Goal: Task Accomplishment & Management: Manage account settings

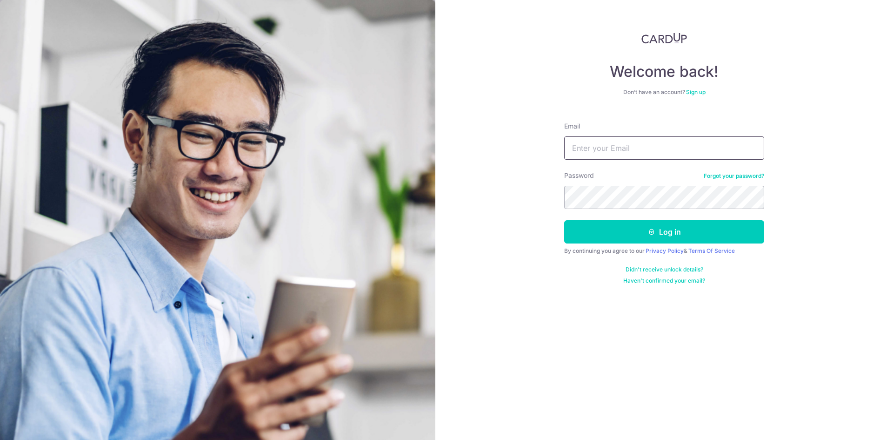
type input "[EMAIL_ADDRESS][DOMAIN_NAME]"
click at [524, 216] on div "Welcome back! Don’t have an account? Sign up Email itto.kusui@one-line.com Pass…" at bounding box center [664, 220] width 458 height 440
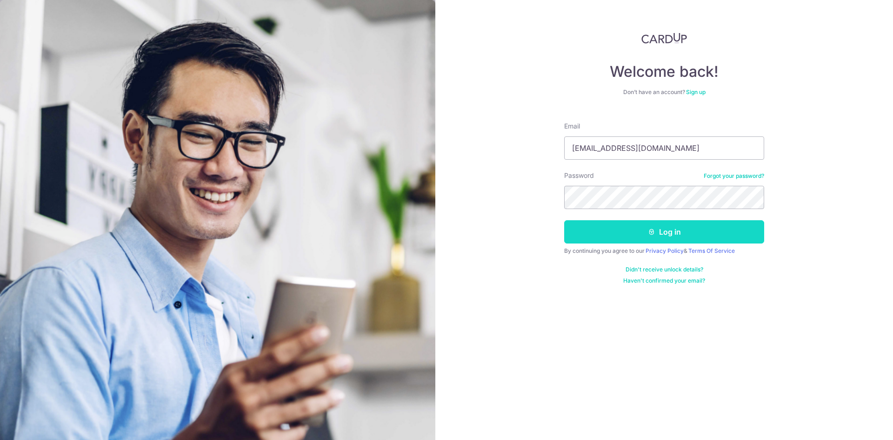
click at [602, 233] on button "Log in" at bounding box center [664, 231] width 200 height 23
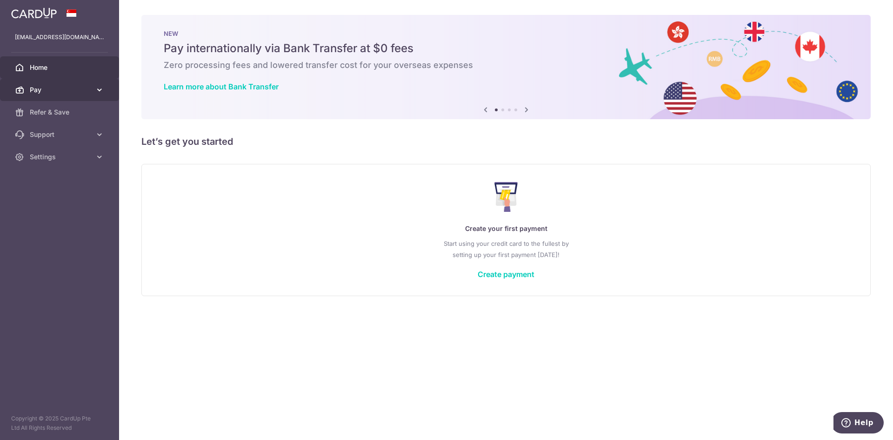
click at [88, 87] on span "Pay" at bounding box center [60, 89] width 61 height 9
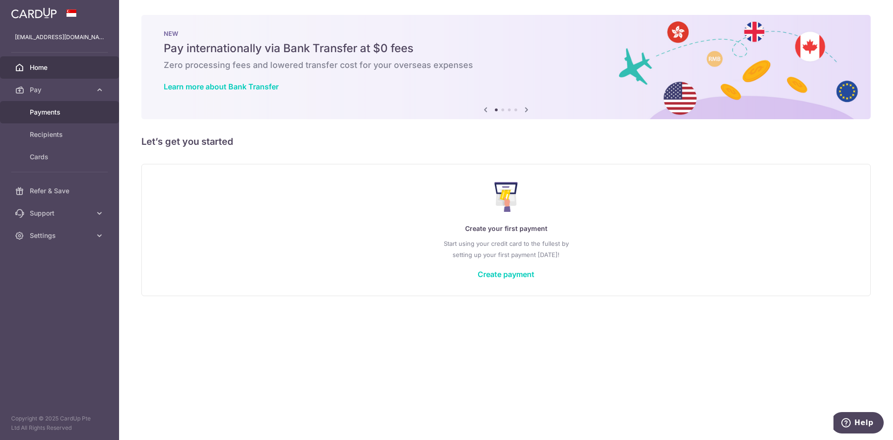
click at [54, 112] on span "Payments" at bounding box center [60, 111] width 61 height 9
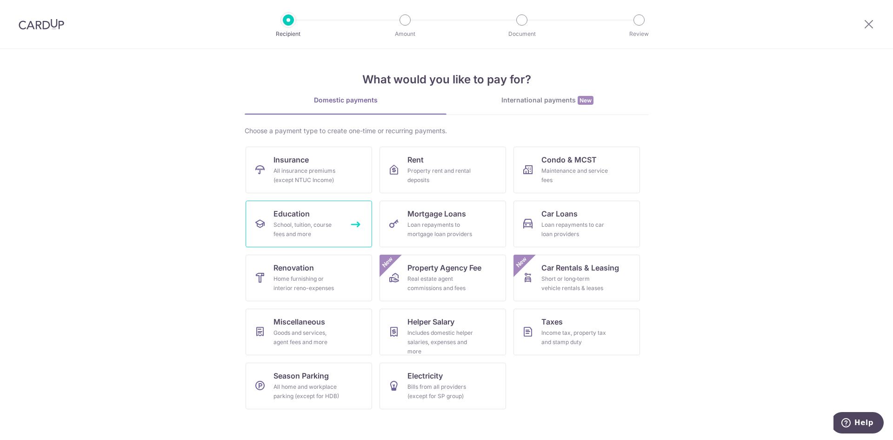
click at [327, 234] on div "School, tuition, course fees and more" at bounding box center [307, 229] width 67 height 19
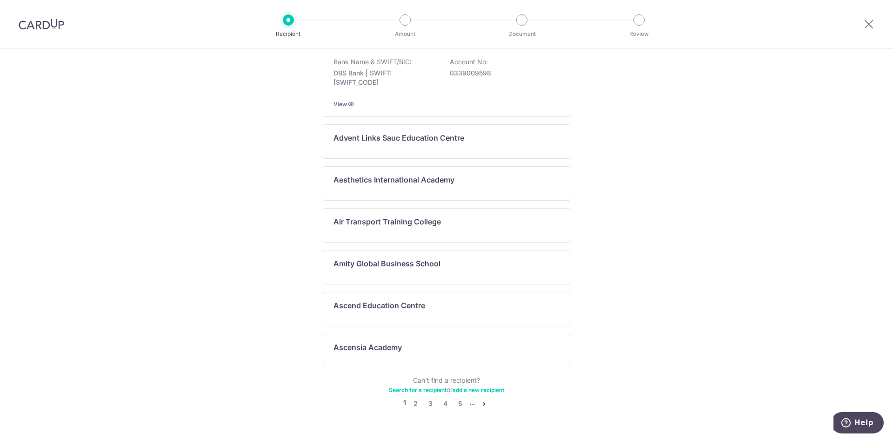
scroll to position [413, 0]
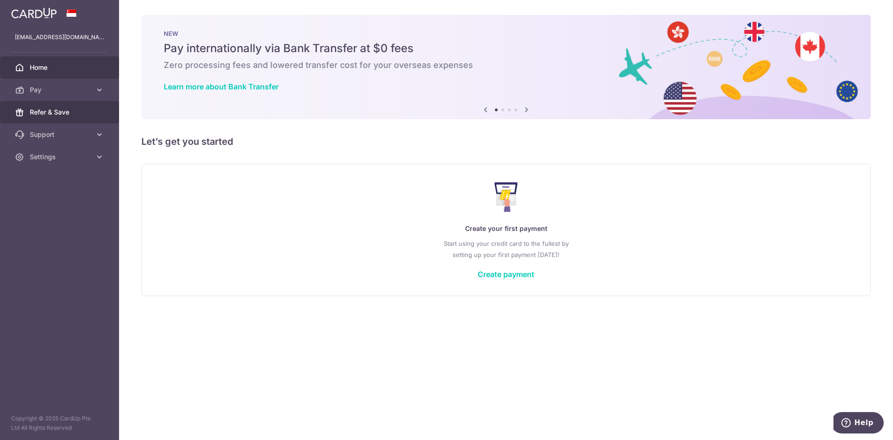
click at [76, 112] on span "Refer & Save" at bounding box center [60, 111] width 61 height 9
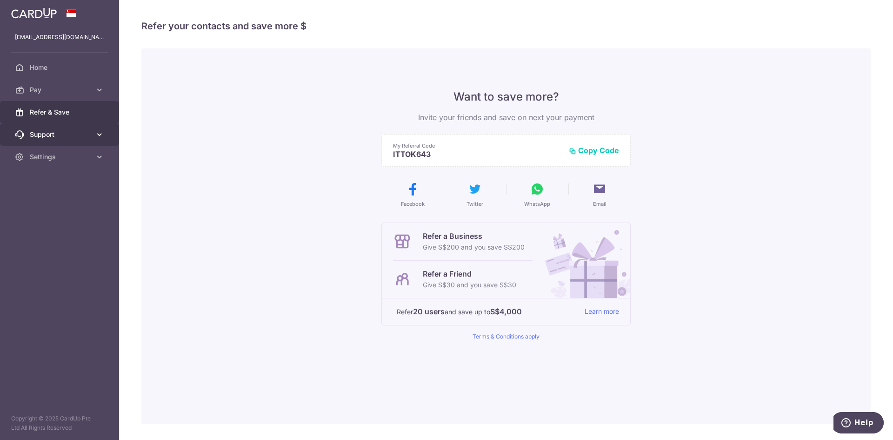
click at [80, 135] on span "Support" at bounding box center [60, 134] width 61 height 9
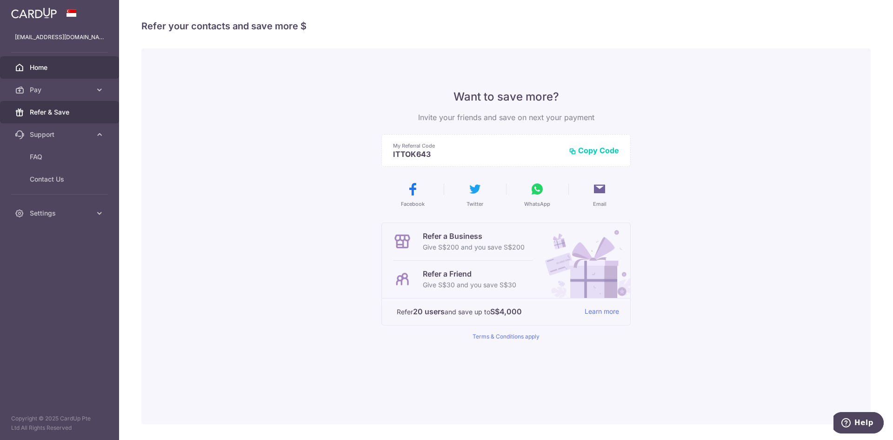
click at [59, 69] on span "Home" at bounding box center [60, 67] width 61 height 9
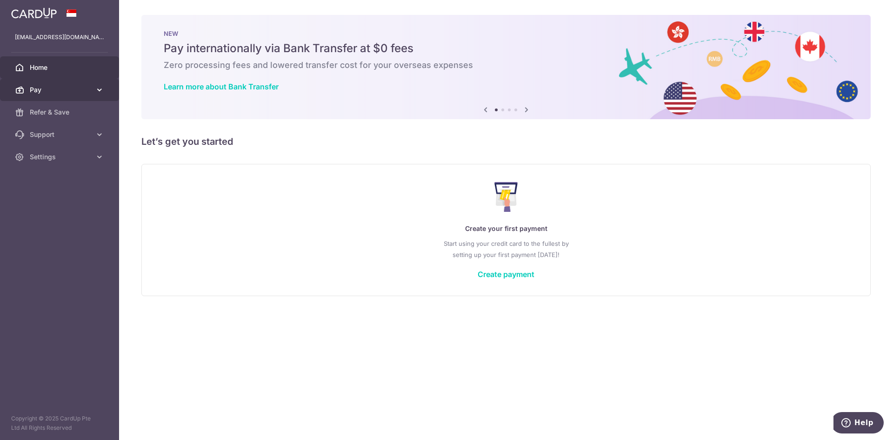
click at [53, 92] on span "Pay" at bounding box center [60, 89] width 61 height 9
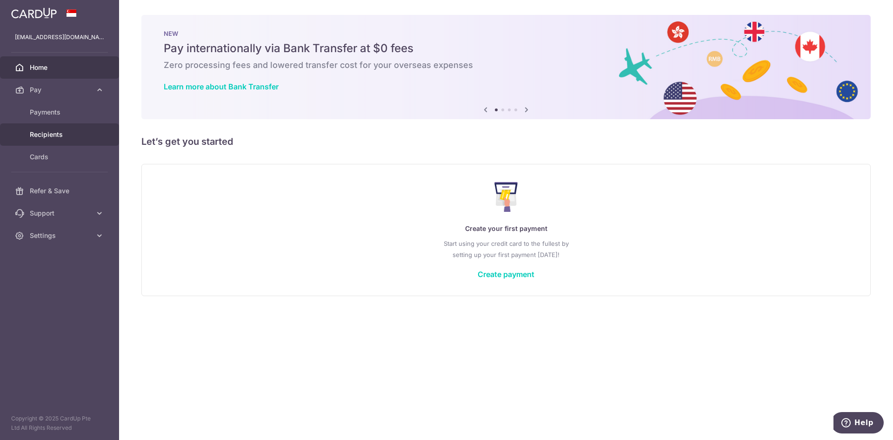
click at [64, 133] on span "Recipients" at bounding box center [60, 134] width 61 height 9
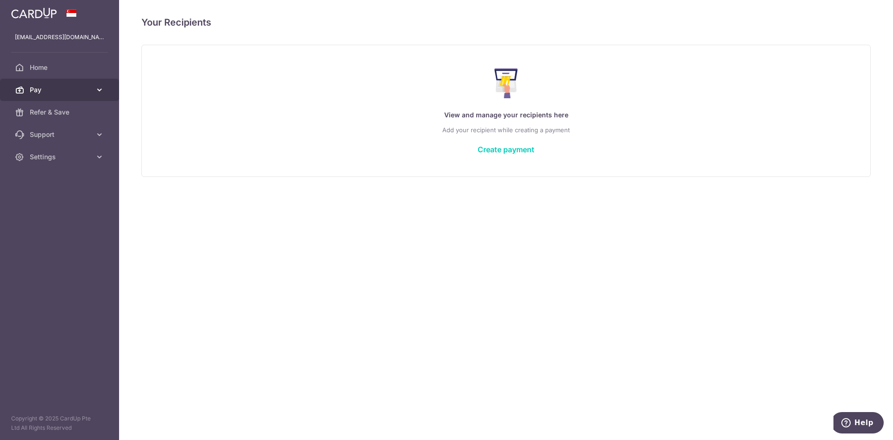
click at [62, 89] on span "Pay" at bounding box center [60, 89] width 61 height 9
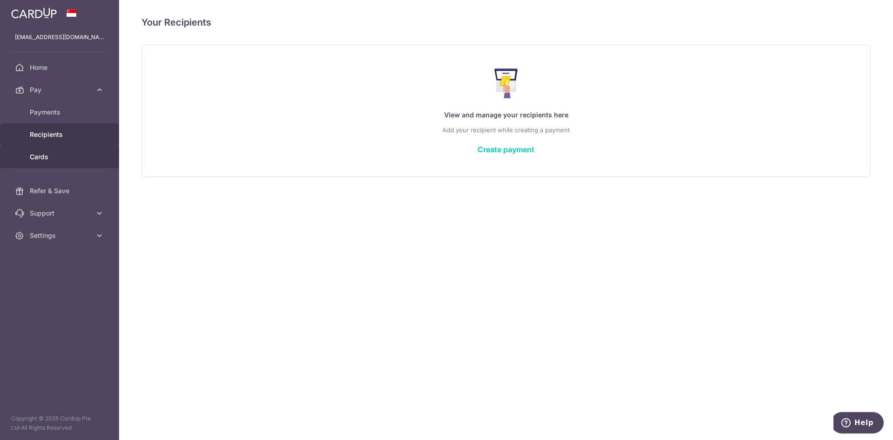
click at [73, 149] on link "Cards" at bounding box center [59, 157] width 119 height 22
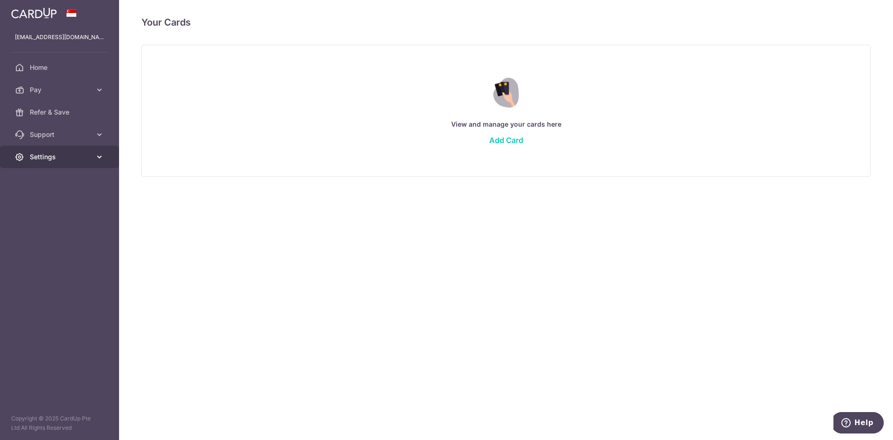
click at [72, 156] on span "Settings" at bounding box center [60, 156] width 61 height 9
click at [73, 175] on span "Account" at bounding box center [60, 178] width 61 height 9
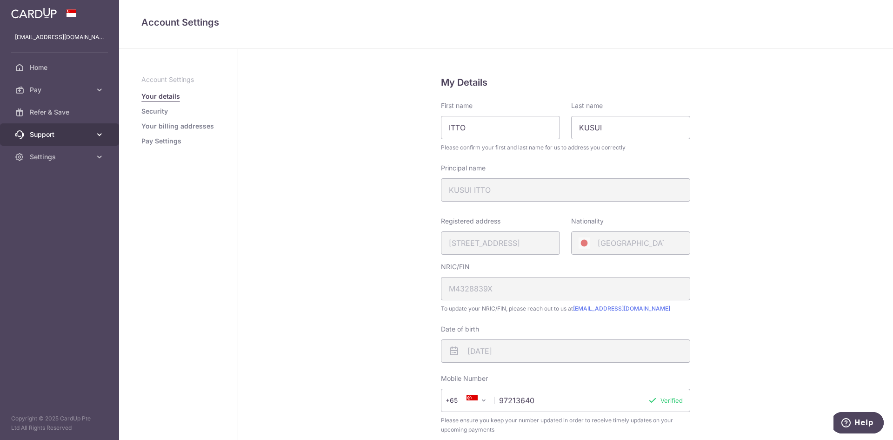
click at [87, 131] on span "Support" at bounding box center [60, 134] width 61 height 9
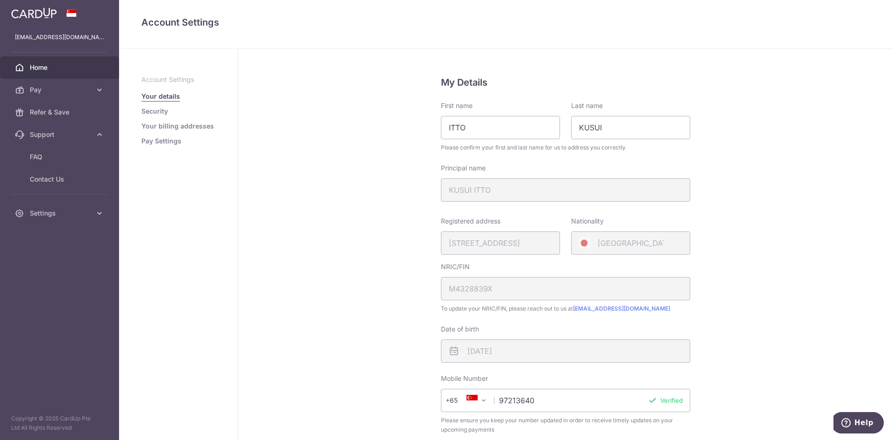
click at [74, 70] on span "Home" at bounding box center [60, 67] width 61 height 9
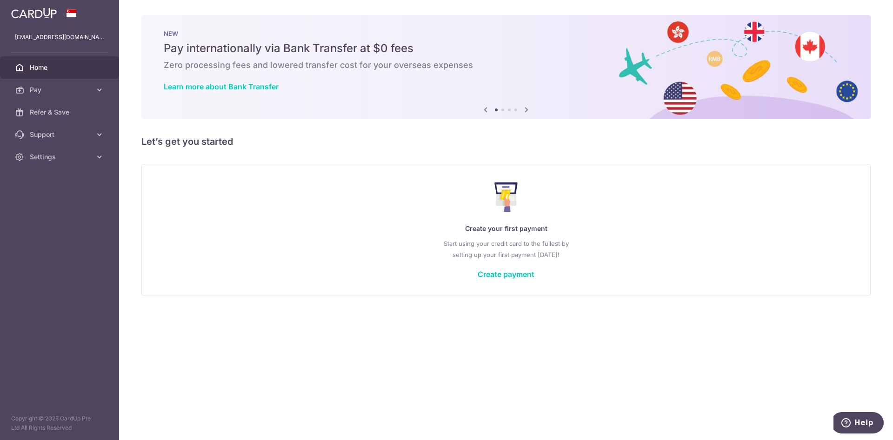
click at [66, 87] on span "Pay" at bounding box center [60, 89] width 61 height 9
click at [66, 114] on span "Payments" at bounding box center [60, 111] width 61 height 9
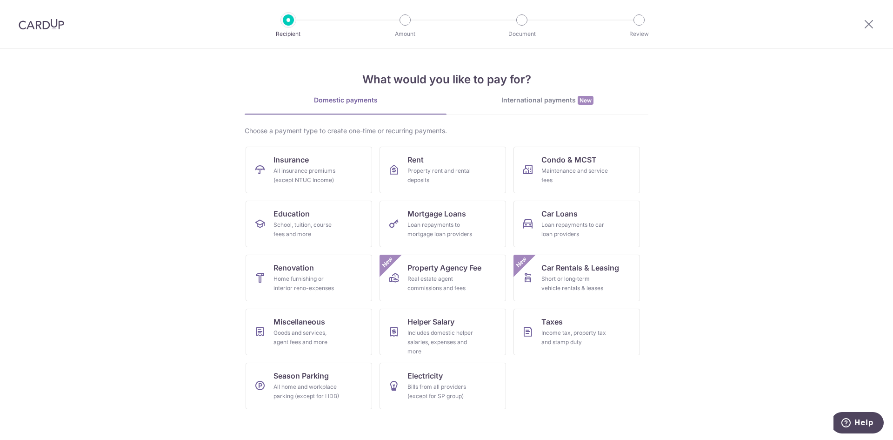
click at [543, 100] on div "International payments New" at bounding box center [548, 100] width 202 height 10
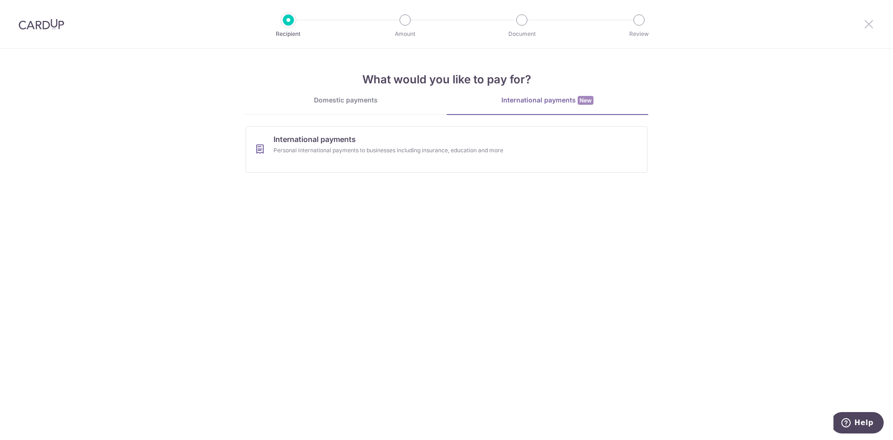
click at [868, 25] on icon at bounding box center [869, 24] width 11 height 12
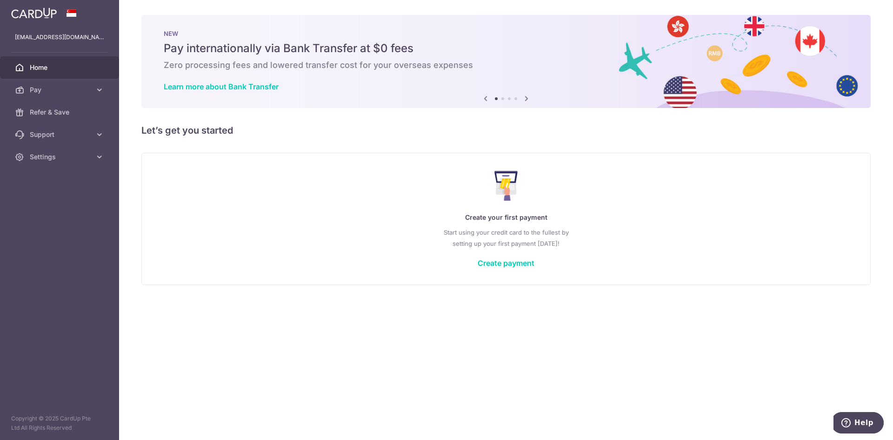
click at [37, 16] on img at bounding box center [34, 12] width 46 height 11
click at [87, 88] on span "Pay" at bounding box center [60, 89] width 61 height 9
click at [100, 189] on link "Refer & Save" at bounding box center [59, 191] width 119 height 22
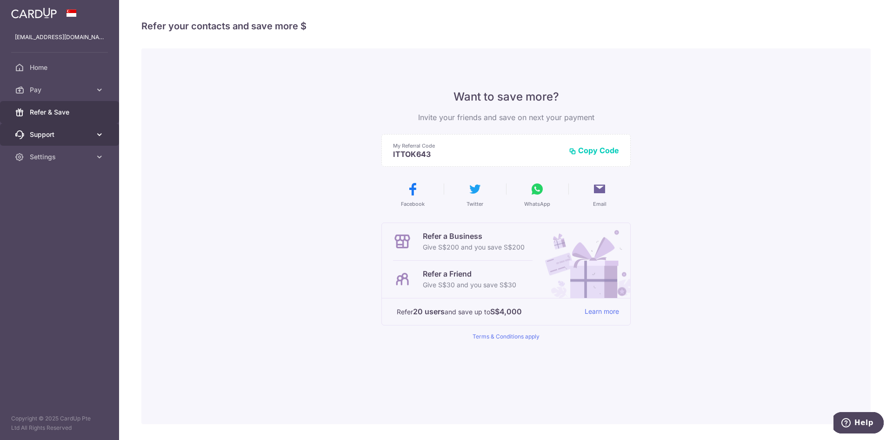
click at [67, 126] on link "Support" at bounding box center [59, 134] width 119 height 22
click at [90, 211] on span "Settings" at bounding box center [60, 212] width 61 height 9
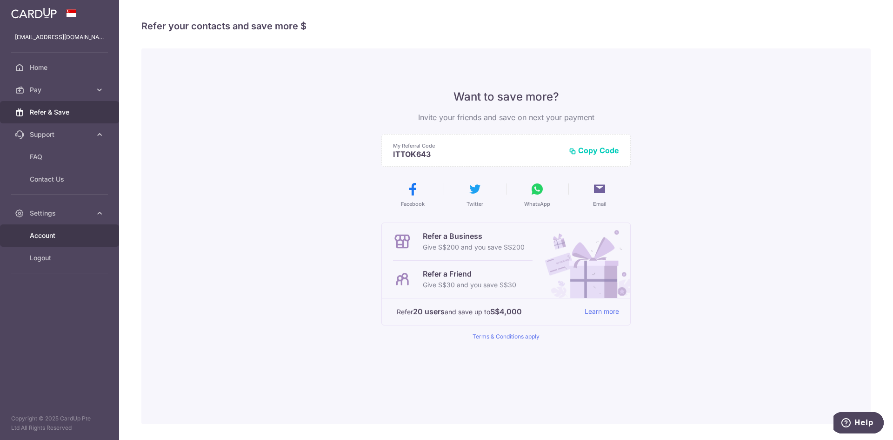
click at [85, 238] on span "Account" at bounding box center [60, 235] width 61 height 9
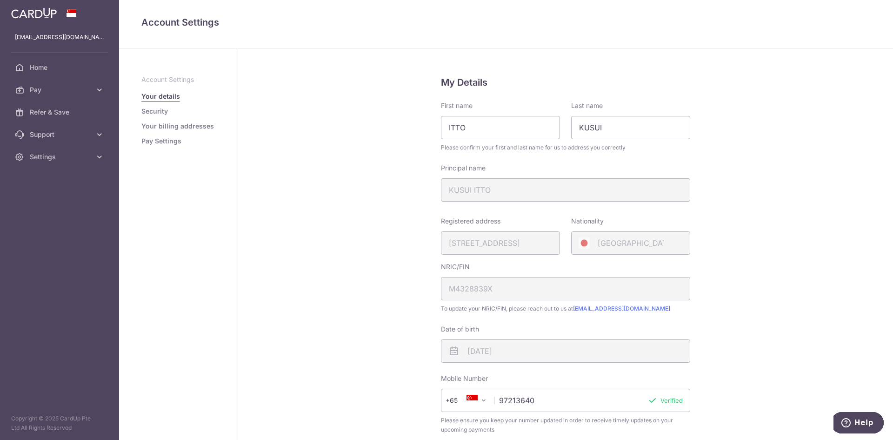
click at [155, 110] on link "Security" at bounding box center [154, 111] width 27 height 9
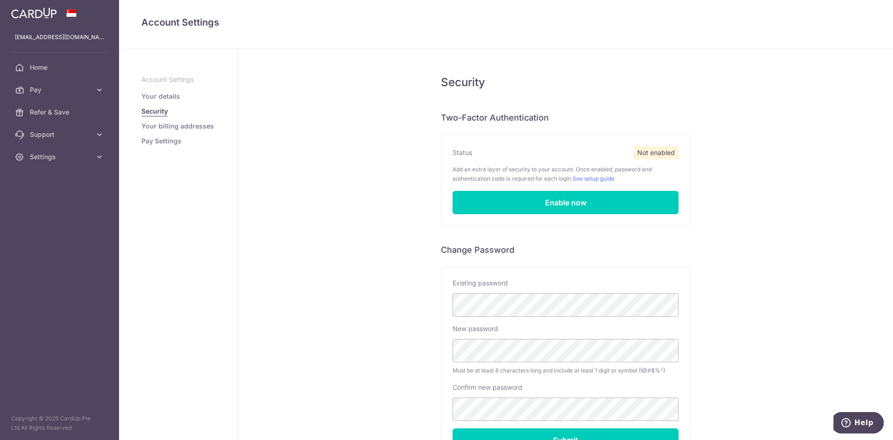
click at [156, 125] on link "Your billing addresses" at bounding box center [177, 125] width 73 height 9
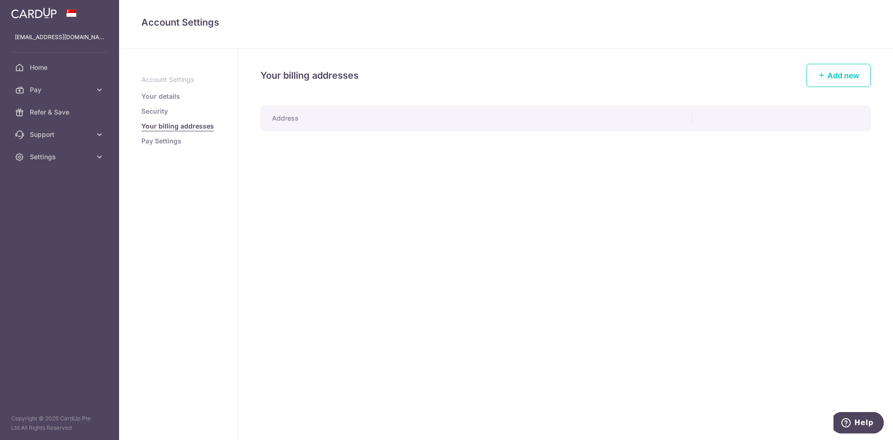
click at [154, 139] on link "Pay Settings" at bounding box center [161, 140] width 40 height 9
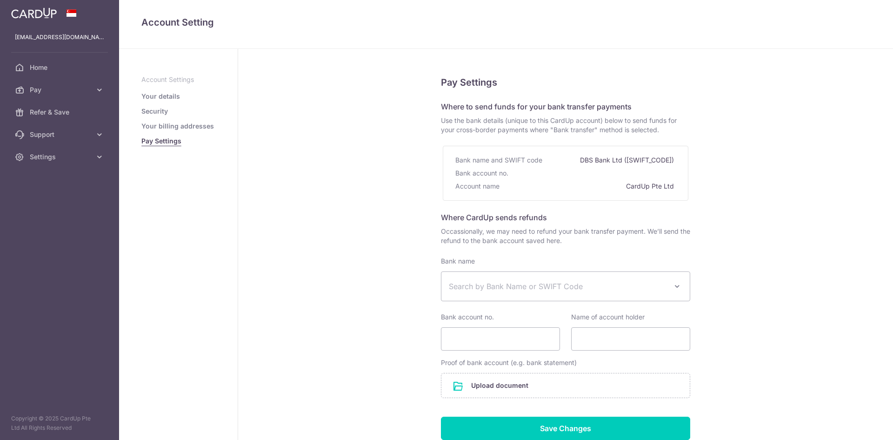
select select
click at [25, 69] on link "Home" at bounding box center [59, 67] width 119 height 22
